Goal: Information Seeking & Learning: Learn about a topic

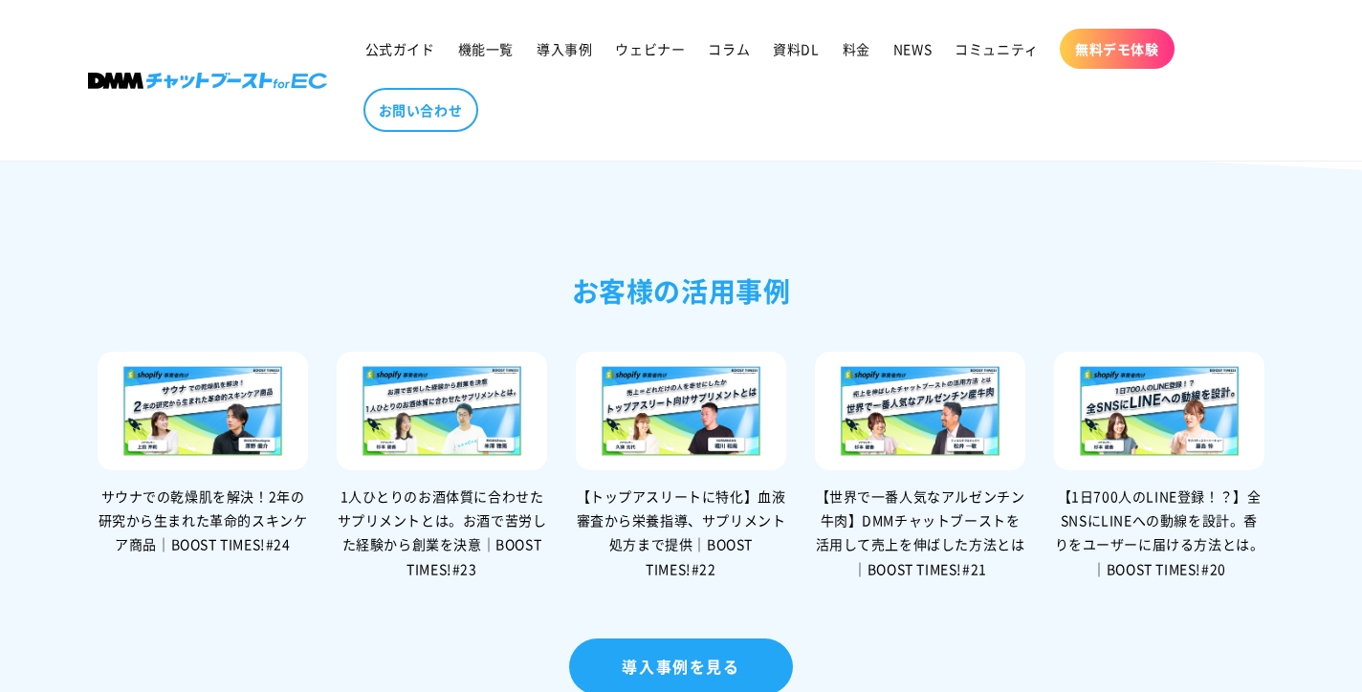
scroll to position [4180, 0]
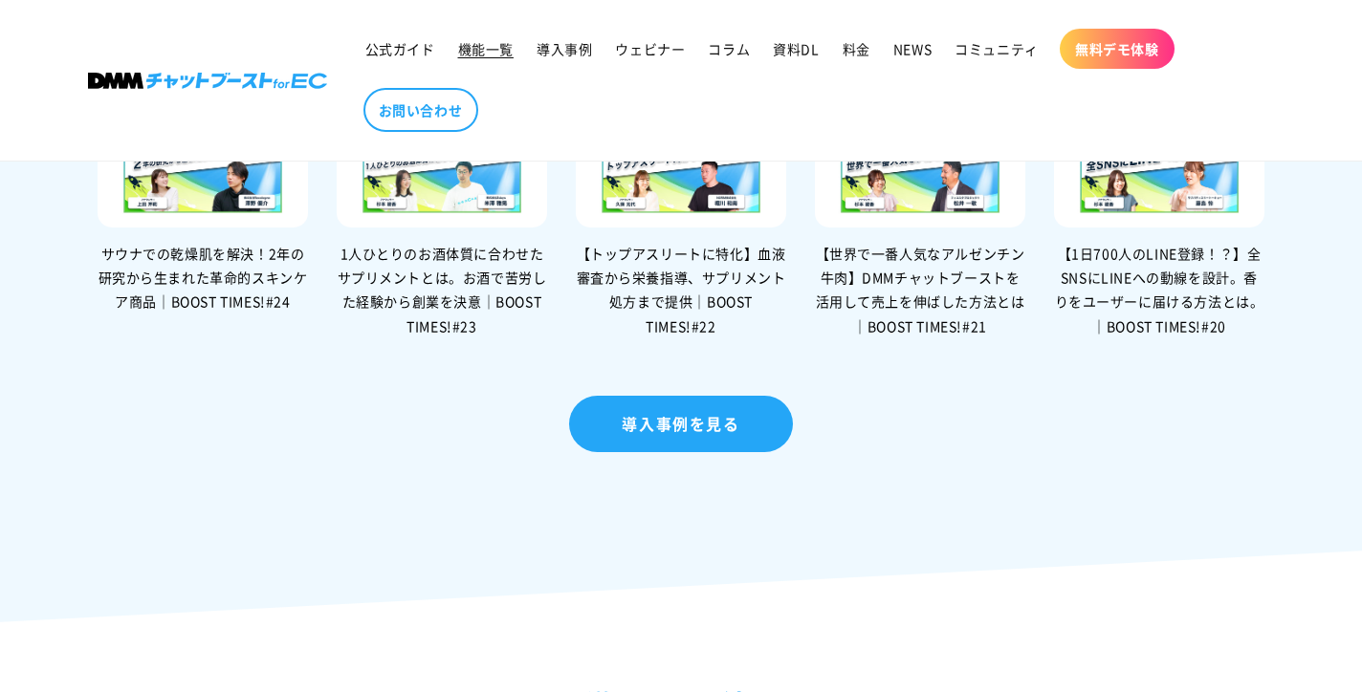
click at [493, 36] on link "機能一覧" at bounding box center [486, 49] width 78 height 40
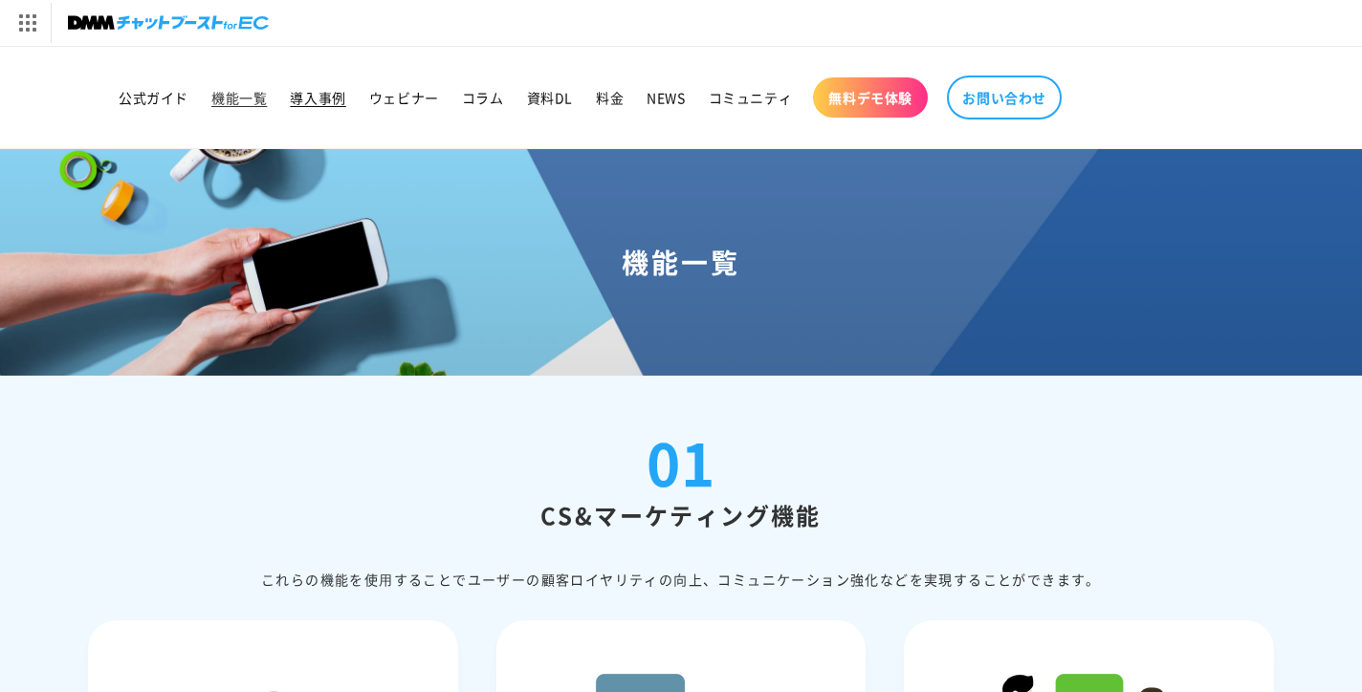
click at [346, 83] on link "導入事例" at bounding box center [317, 97] width 78 height 40
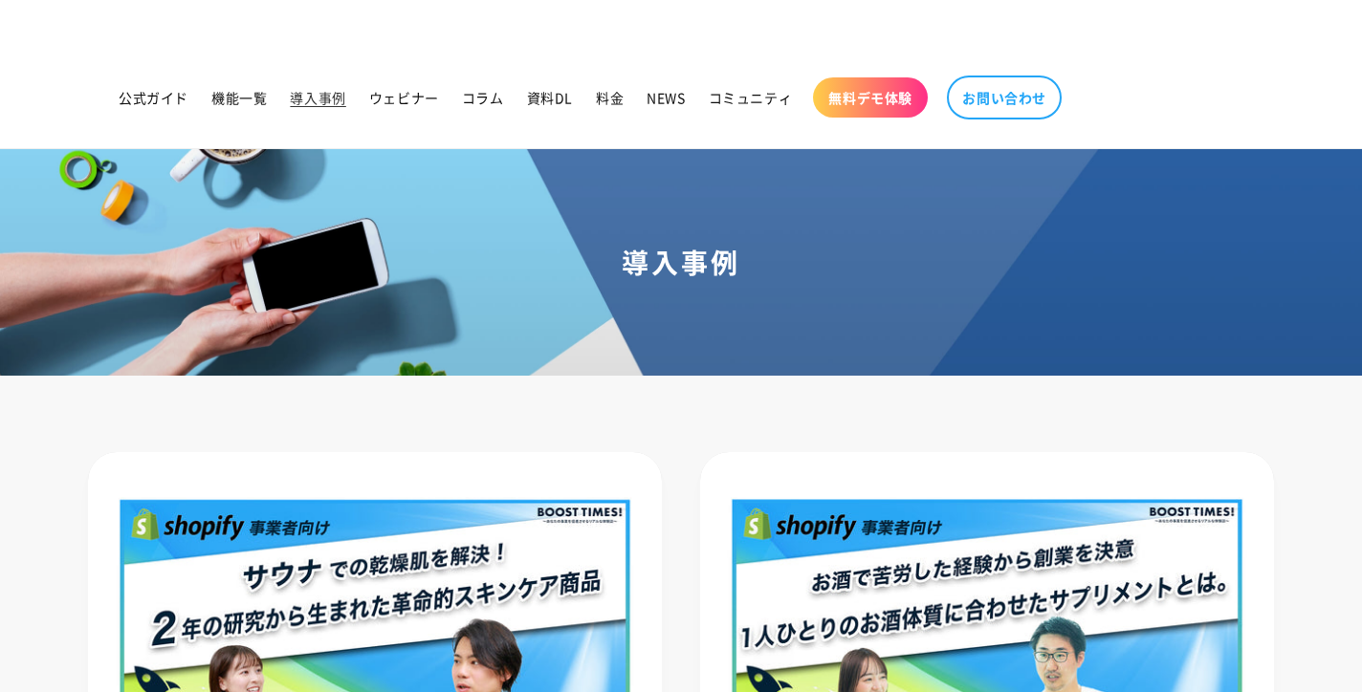
click at [438, 100] on span "ウェビナー" at bounding box center [404, 97] width 70 height 17
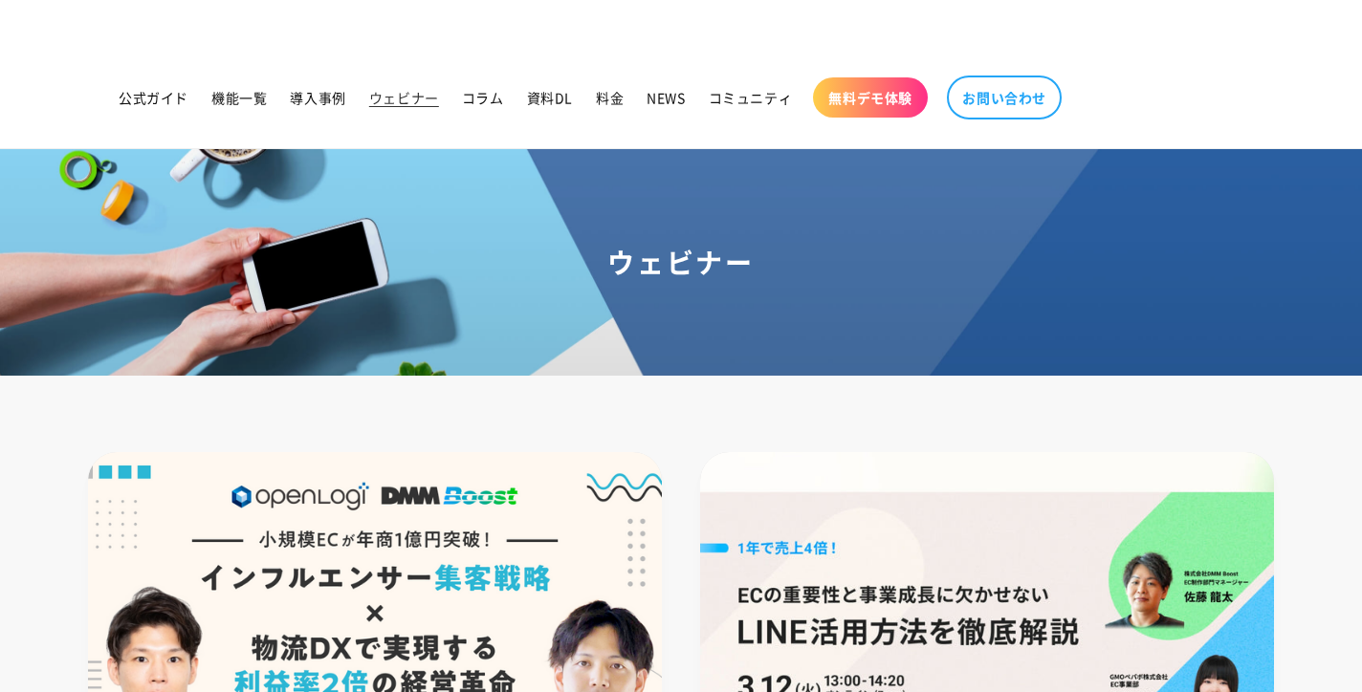
click at [493, 96] on span "コラム" at bounding box center [483, 97] width 42 height 17
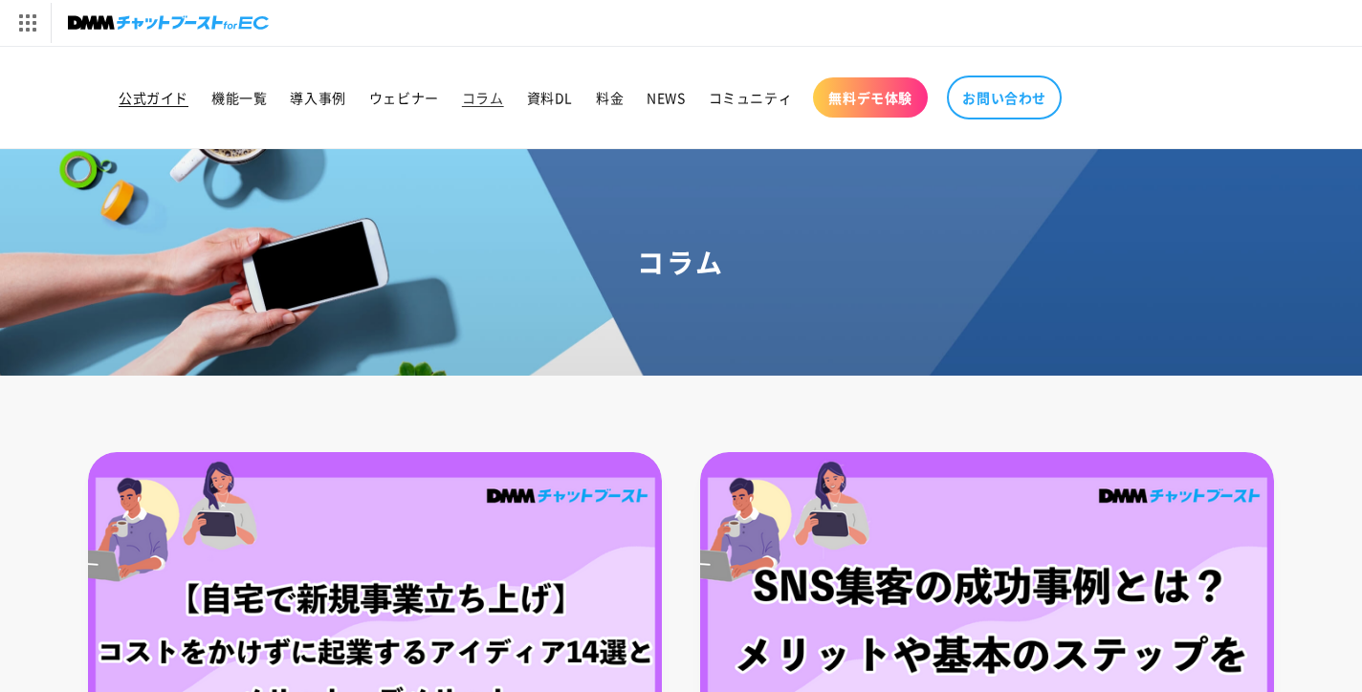
click at [157, 90] on span "公式ガイド" at bounding box center [154, 97] width 70 height 17
click at [253, 99] on span "機能一覧" at bounding box center [238, 97] width 55 height 17
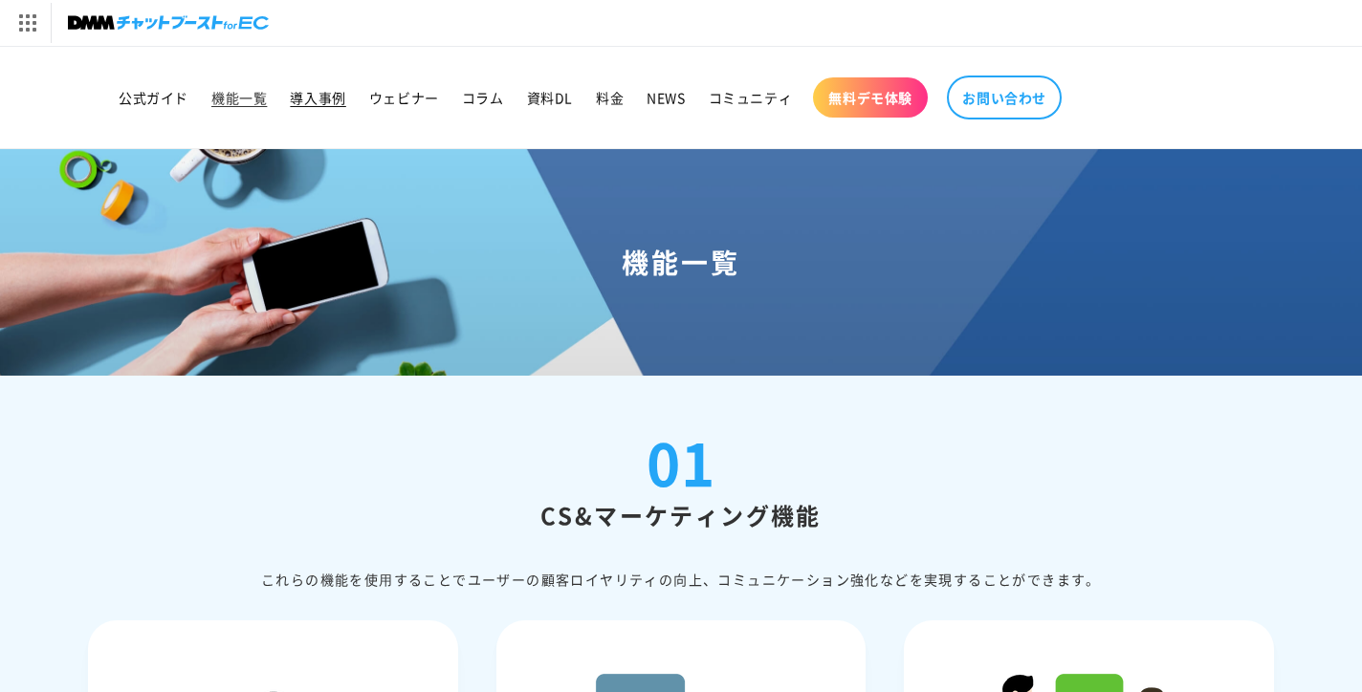
click at [322, 96] on span "導入事例" at bounding box center [317, 97] width 55 height 17
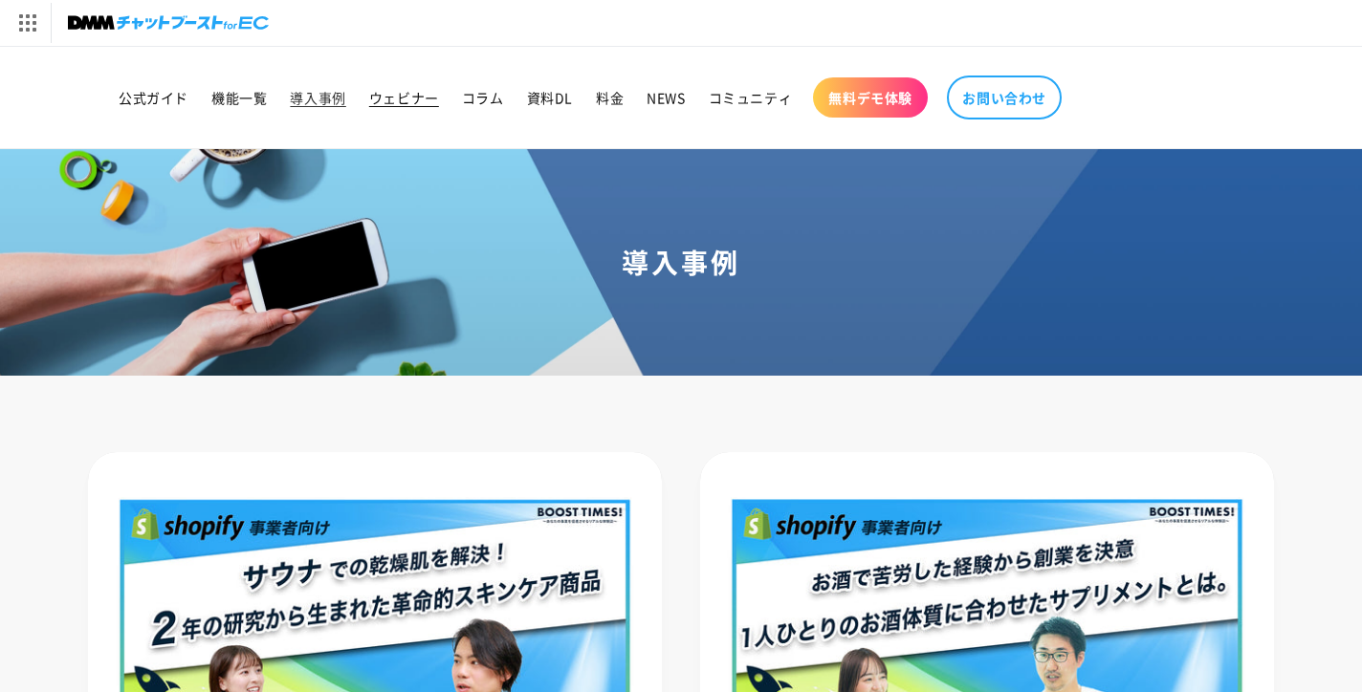
click at [405, 103] on span "ウェビナー" at bounding box center [404, 97] width 70 height 17
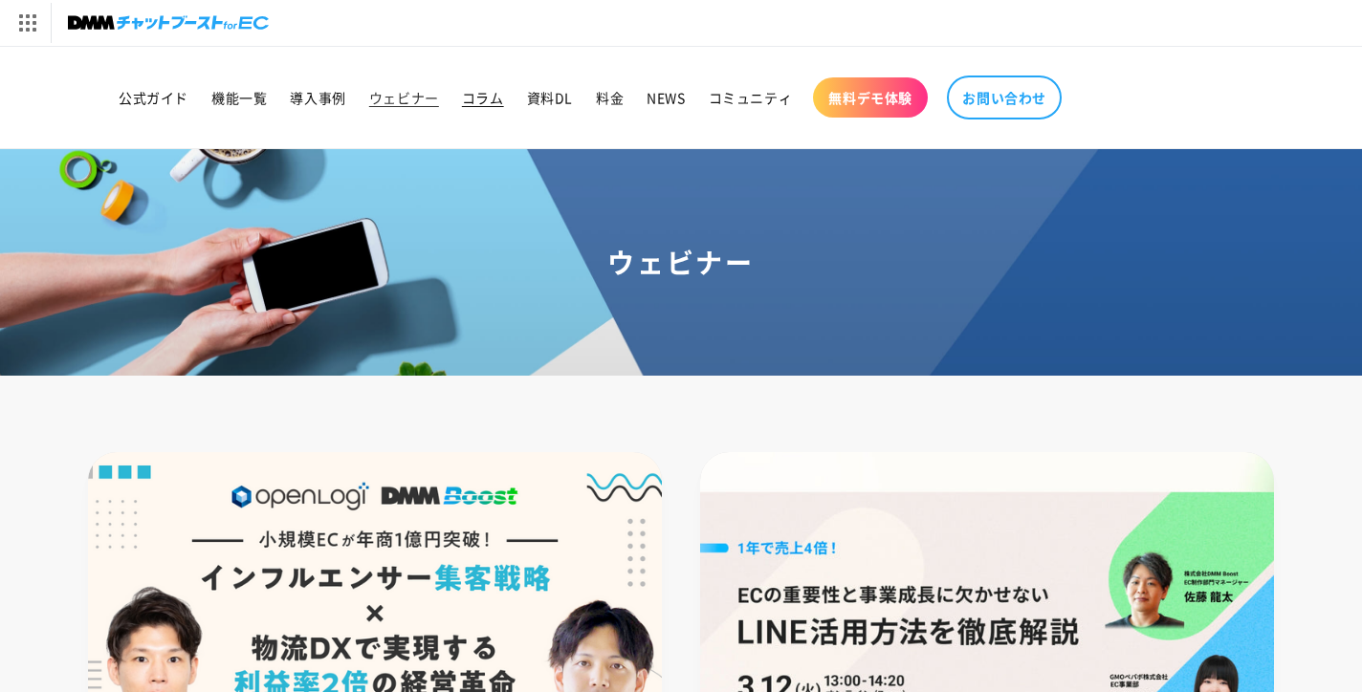
click at [508, 101] on link "コラム" at bounding box center [482, 97] width 65 height 40
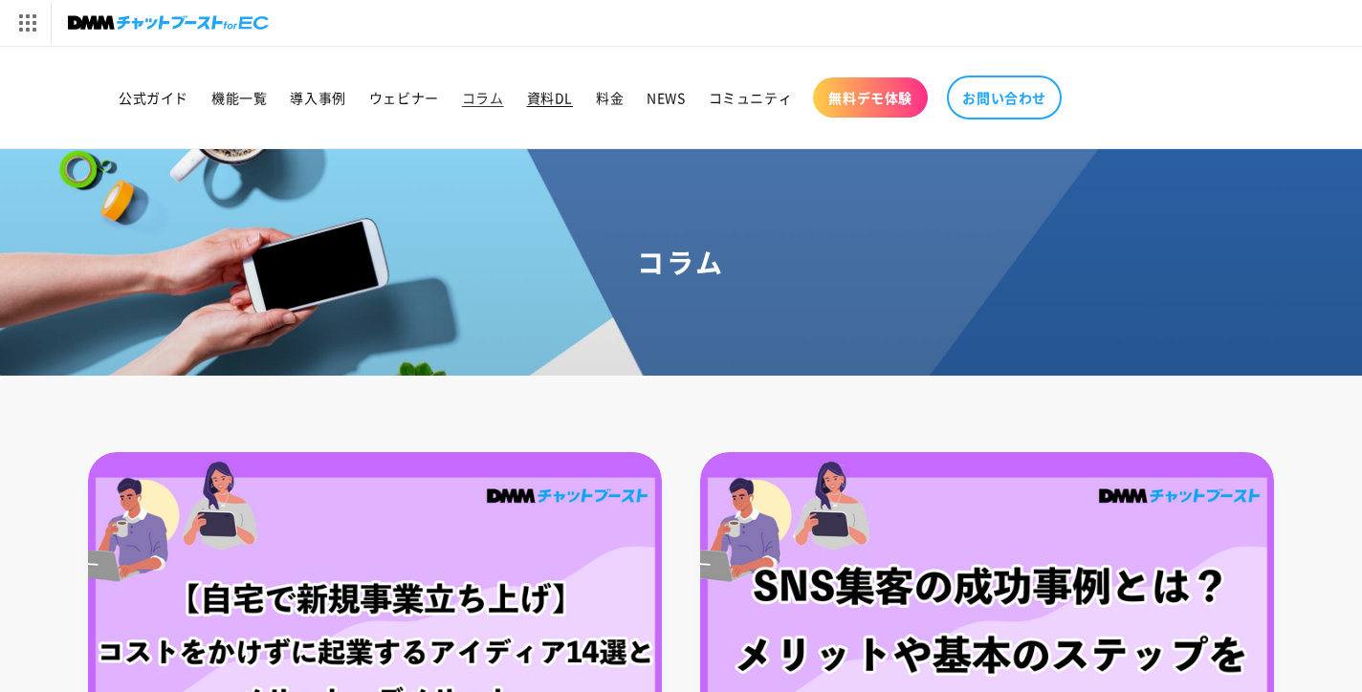
click at [561, 98] on span "資料DL" at bounding box center [550, 97] width 46 height 17
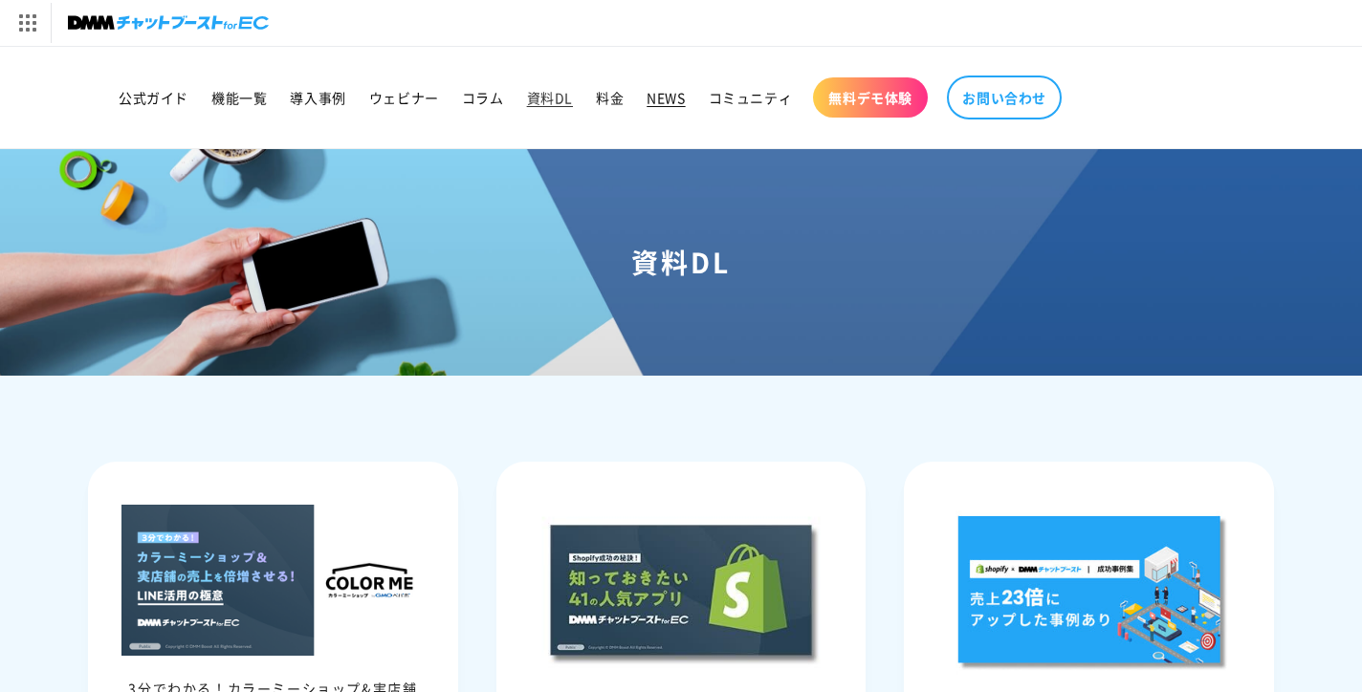
click at [657, 91] on span "NEWS" at bounding box center [666, 97] width 38 height 17
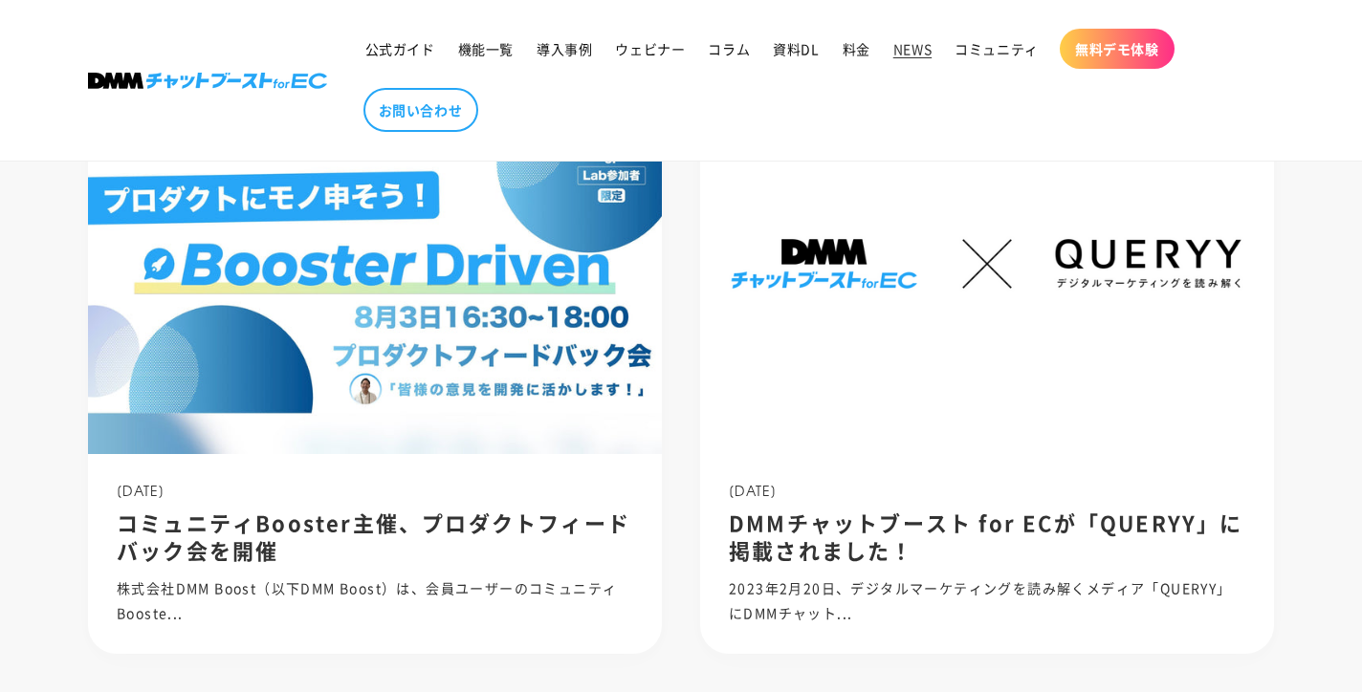
scroll to position [475, 0]
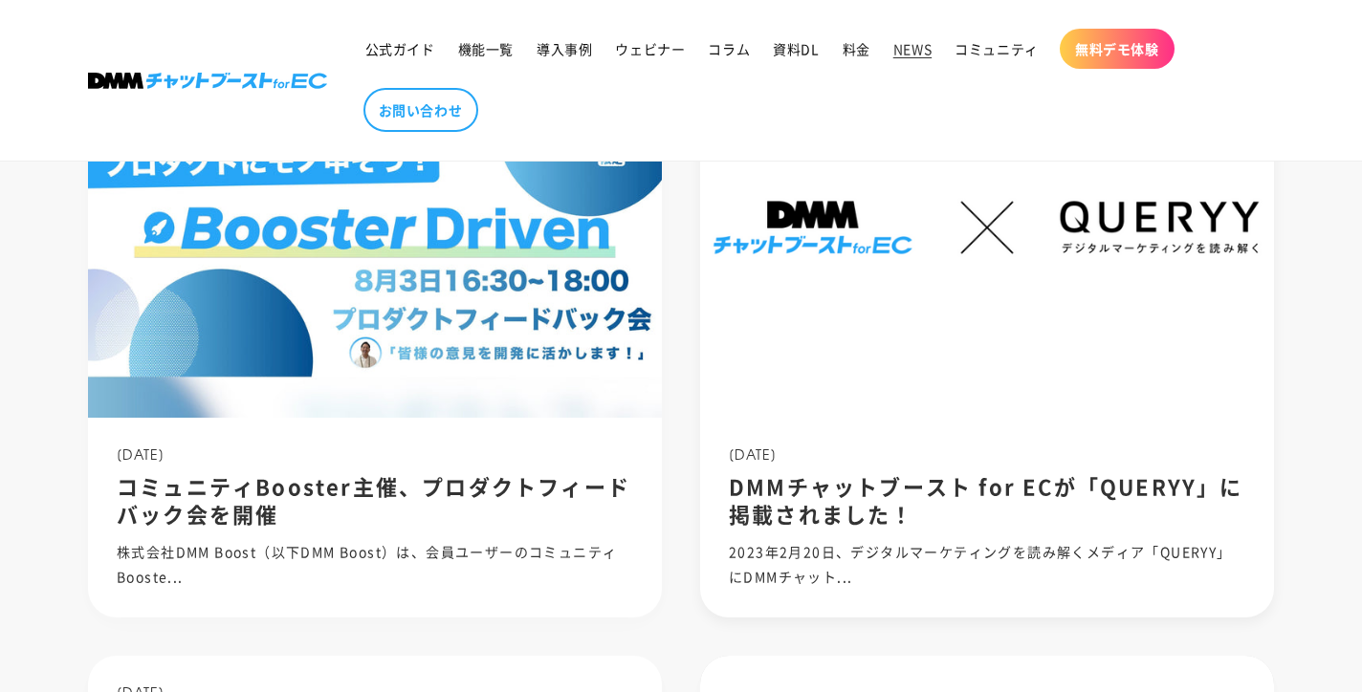
click at [802, 434] on div "2023.03.10 DMMチャットブースト for ECが「QUERYY」に掲載されました！ 2023年2月20日、デジタルマーケティングを読み解くメディア…" at bounding box center [987, 517] width 574 height 199
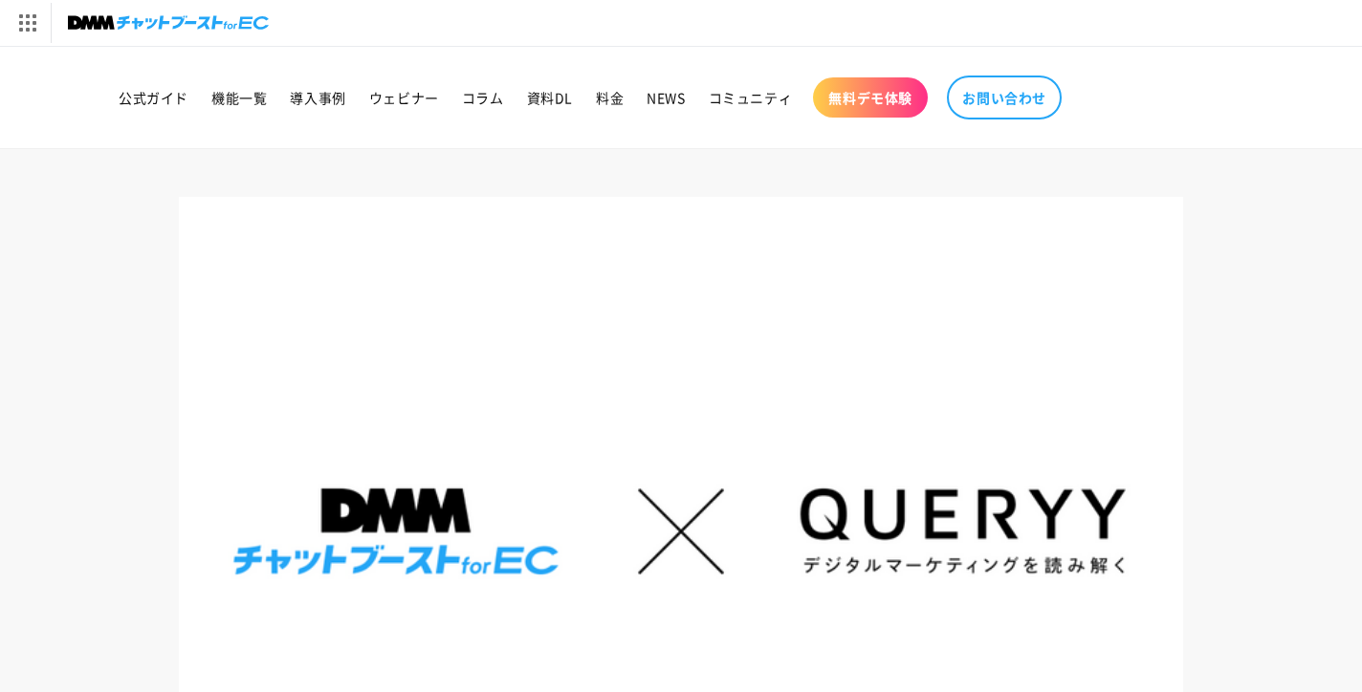
scroll to position [7, 0]
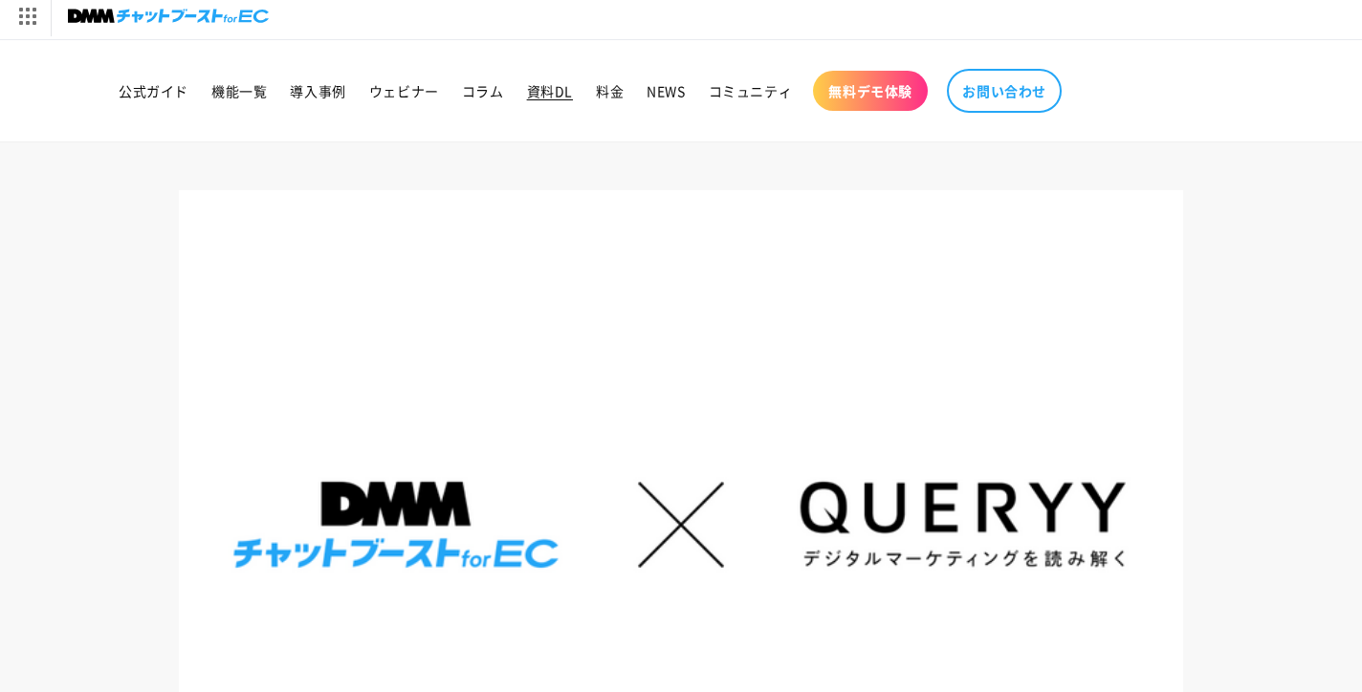
click at [549, 86] on span "資料DL" at bounding box center [550, 90] width 46 height 17
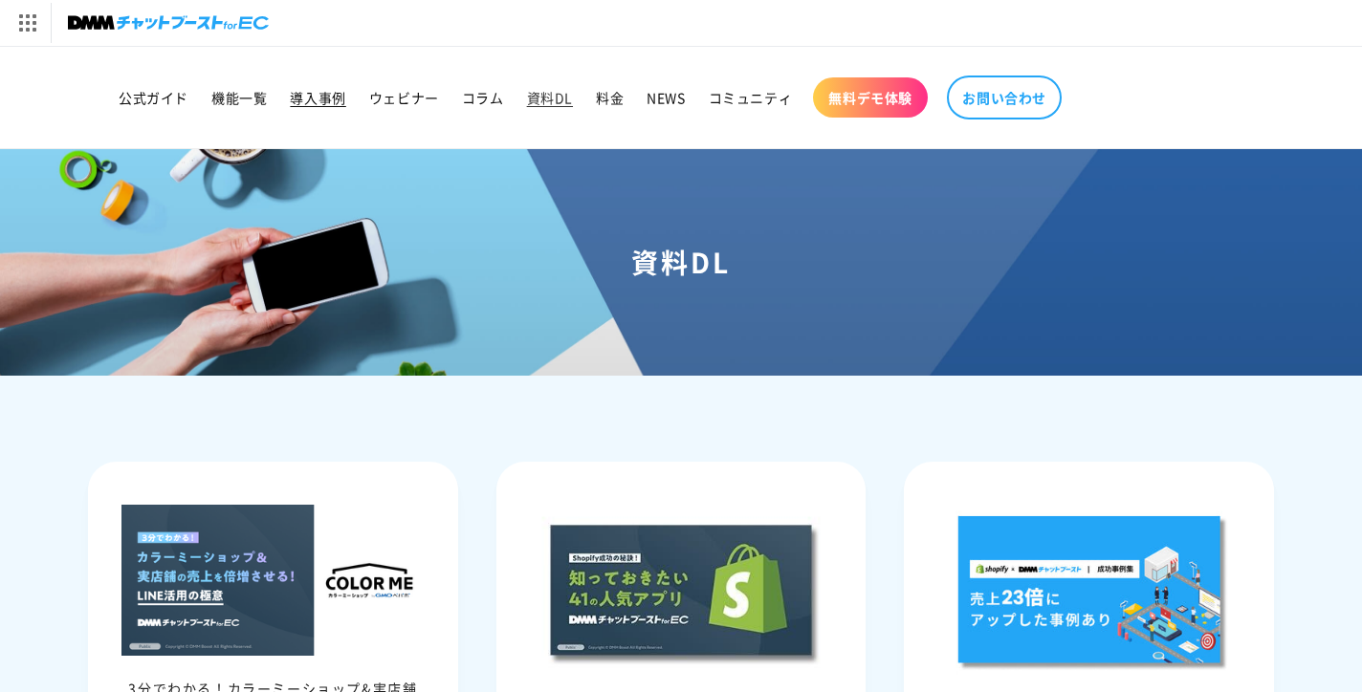
click at [325, 94] on span "導入事例" at bounding box center [317, 97] width 55 height 17
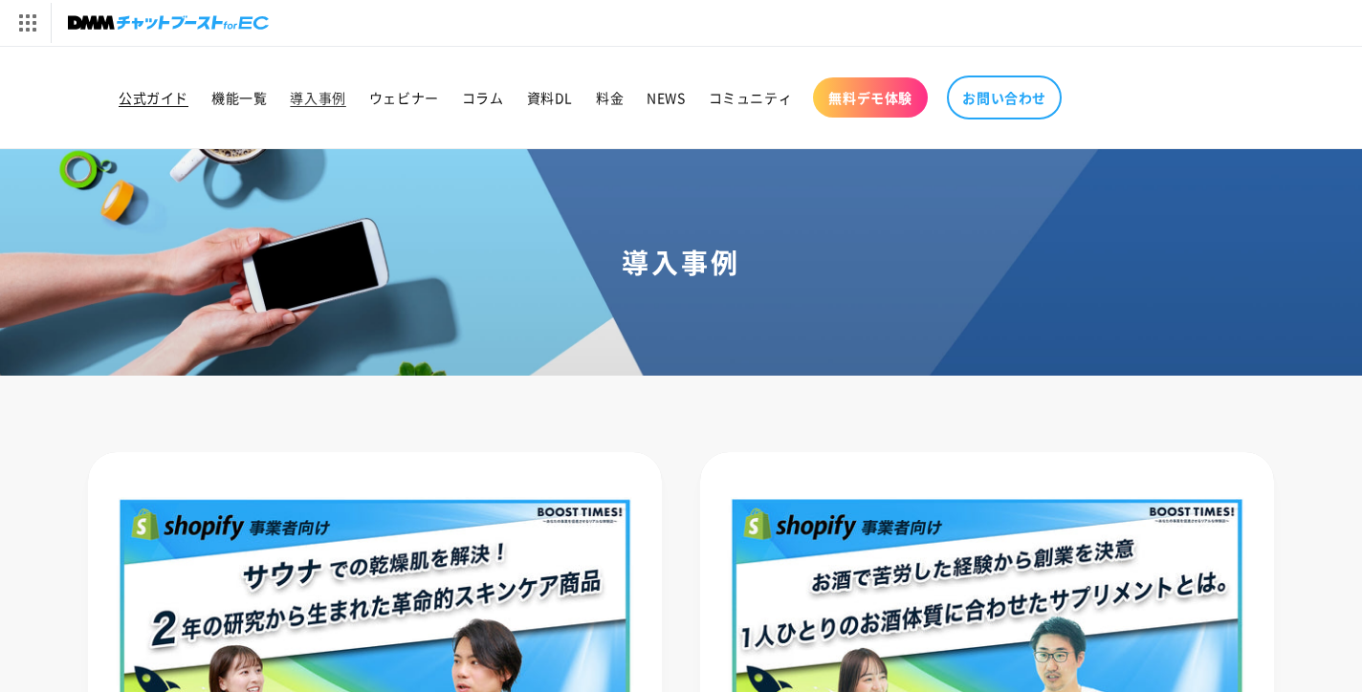
click at [169, 98] on span "公式ガイド" at bounding box center [154, 97] width 70 height 17
click at [235, 94] on span "機能一覧" at bounding box center [238, 97] width 55 height 17
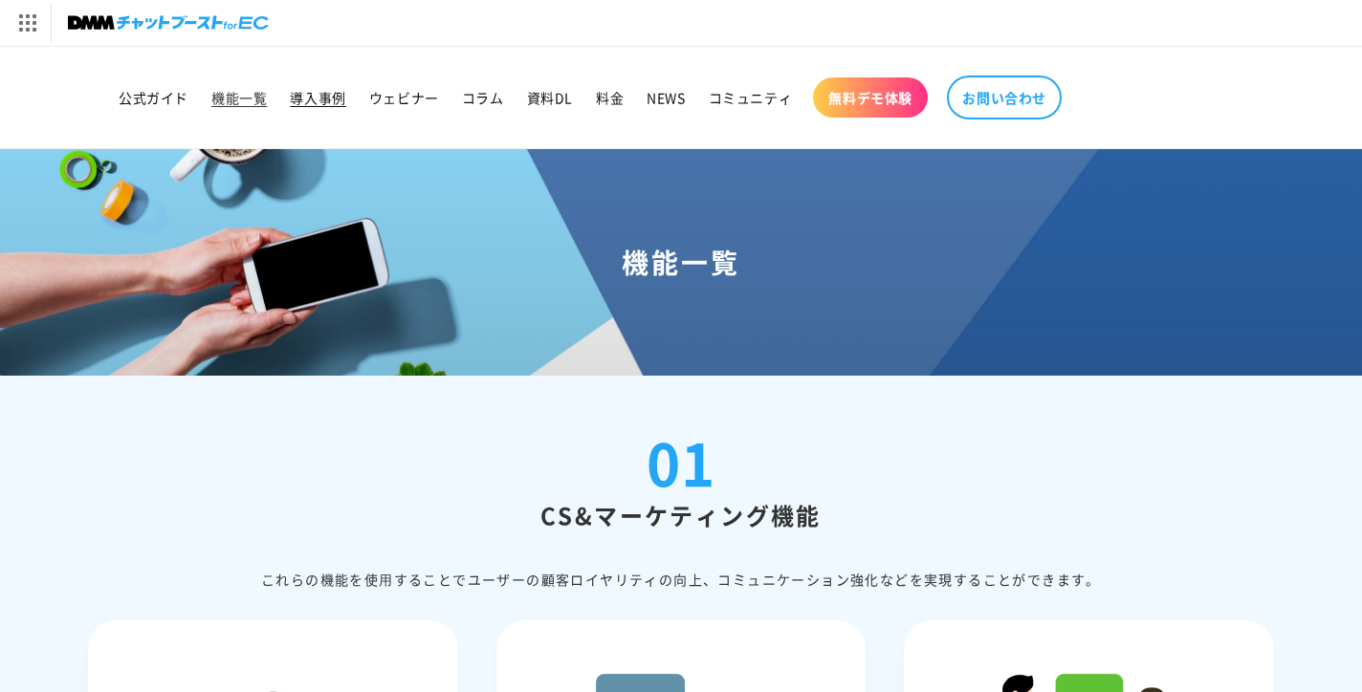
click at [316, 95] on span "導入事例" at bounding box center [317, 97] width 55 height 17
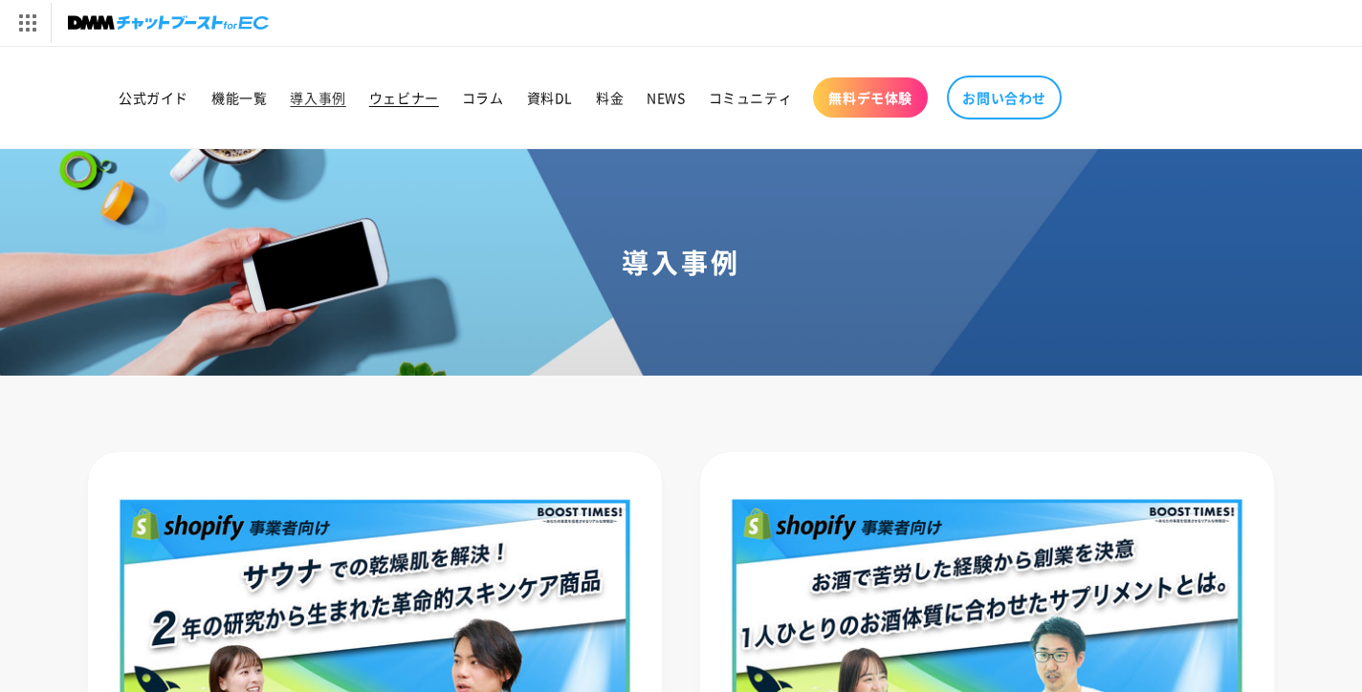
click at [394, 99] on span "ウェビナー" at bounding box center [404, 97] width 70 height 17
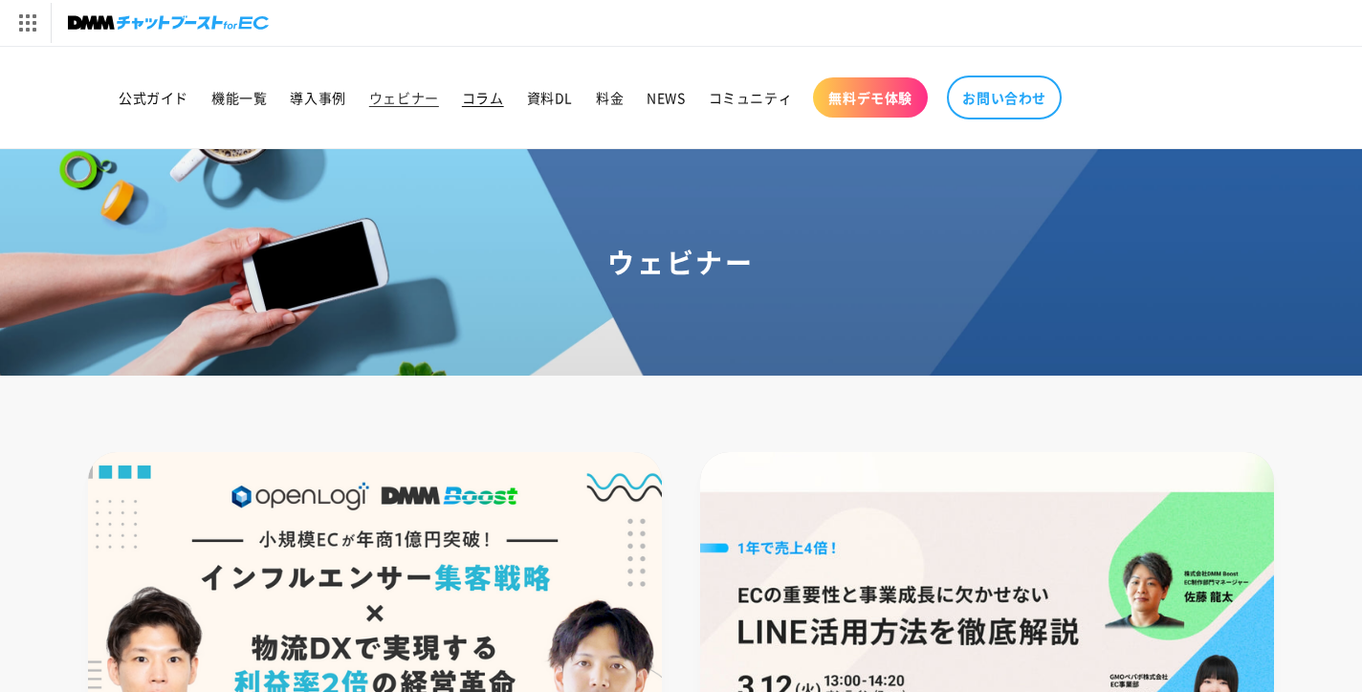
click at [501, 99] on span "コラム" at bounding box center [483, 97] width 42 height 17
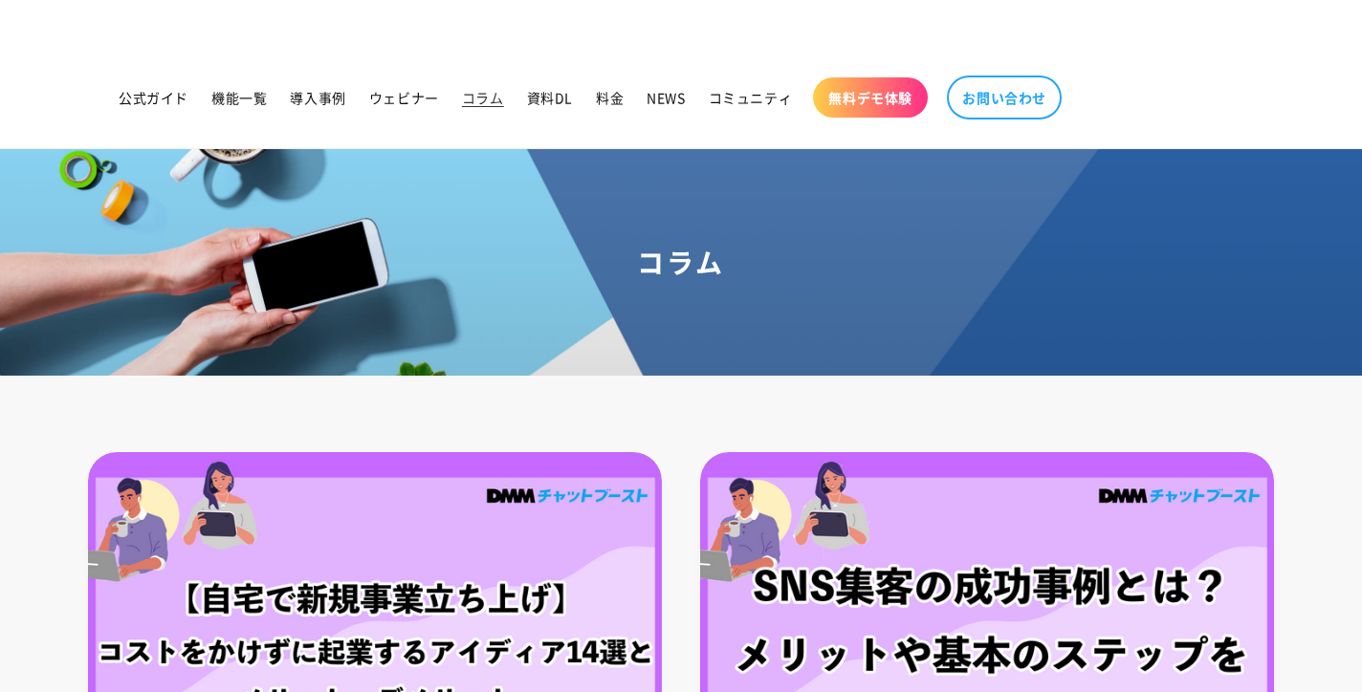
click at [548, 99] on span "資料DL" at bounding box center [550, 97] width 46 height 17
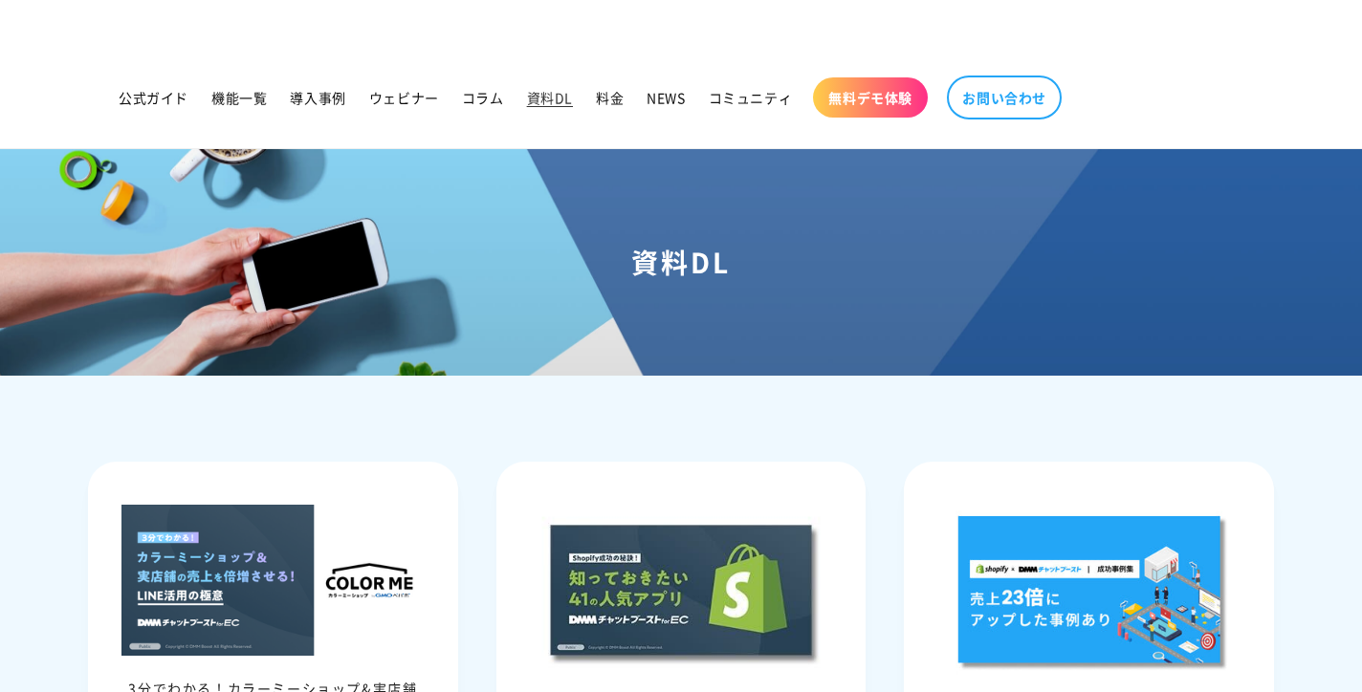
click at [607, 99] on span "料金" at bounding box center [610, 97] width 28 height 17
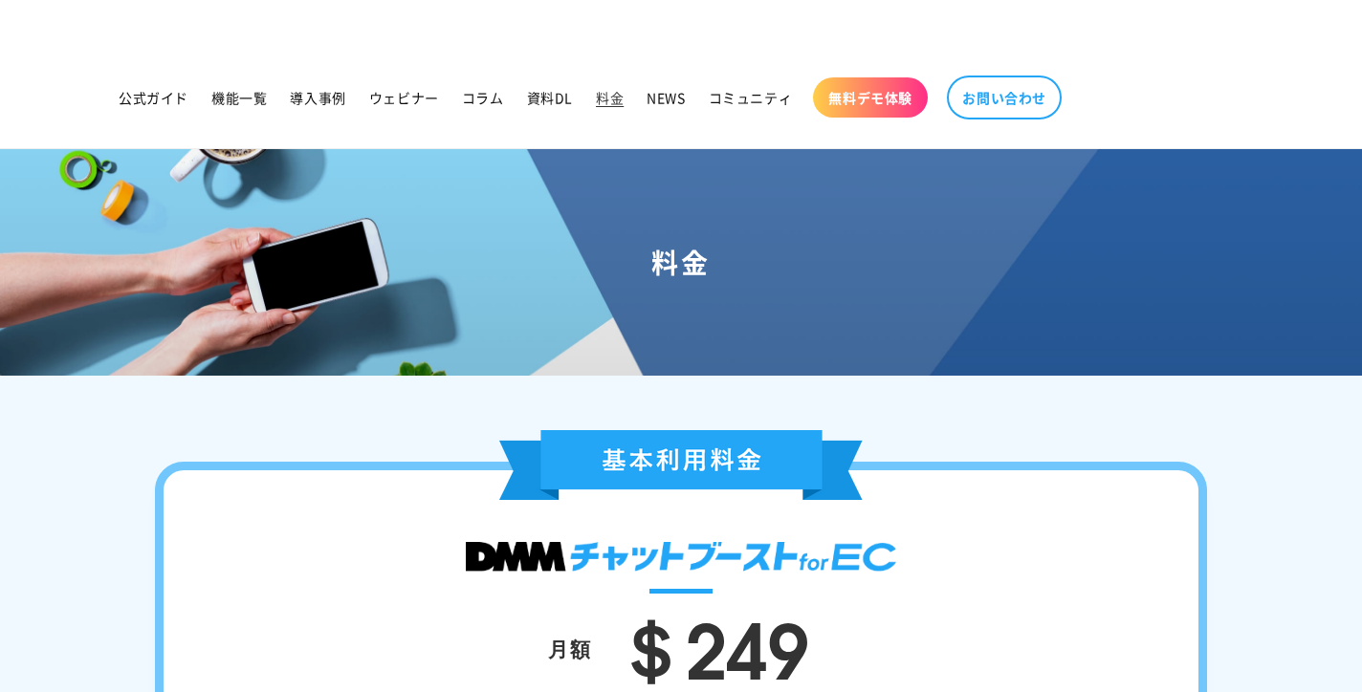
click at [662, 93] on span "NEWS" at bounding box center [666, 97] width 38 height 17
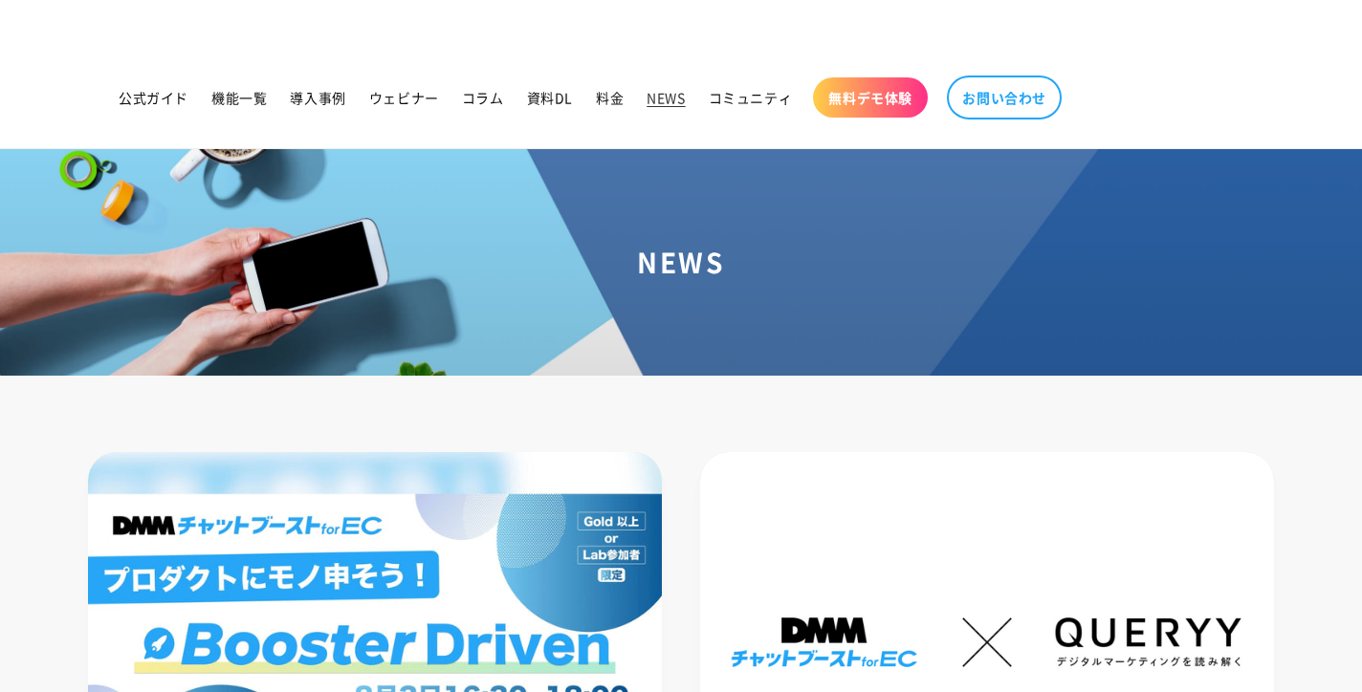
click at [745, 94] on span "コミュニティ" at bounding box center [751, 97] width 84 height 17
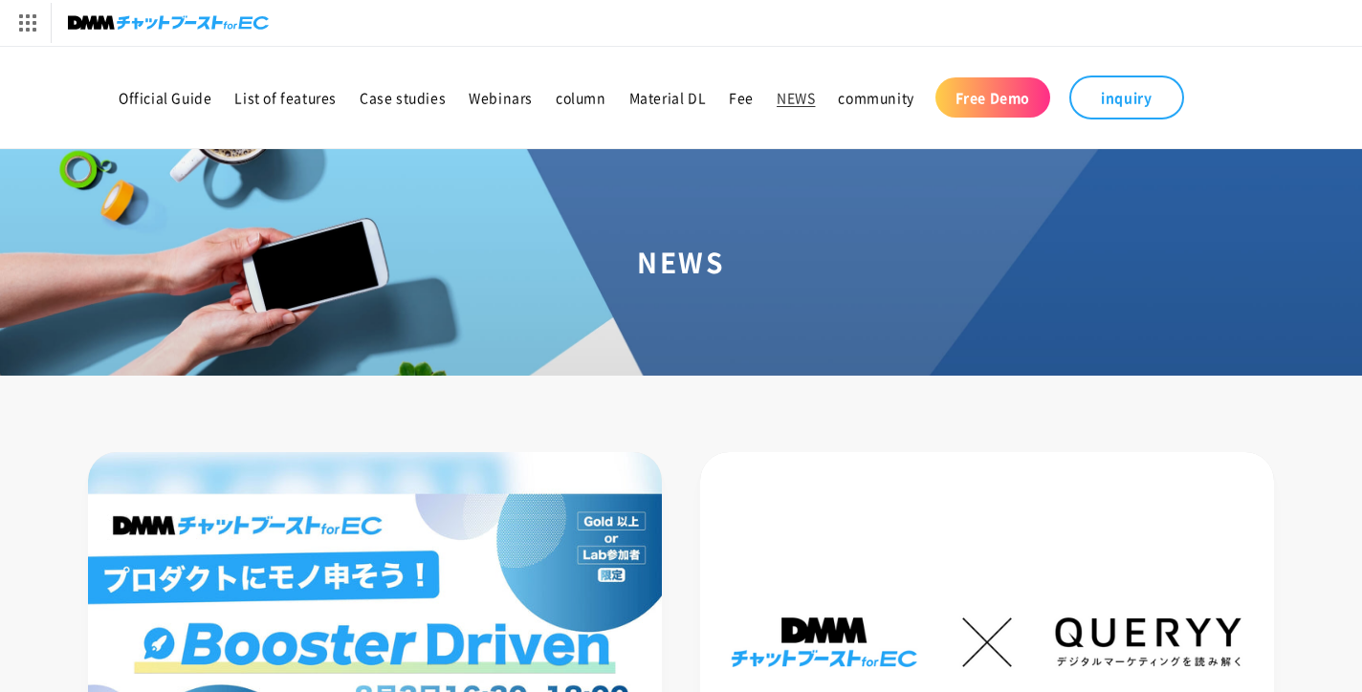
drag, startPoint x: 1160, startPoint y: 95, endPoint x: 1053, endPoint y: 77, distance: 108.5
